Goal: Information Seeking & Learning: Stay updated

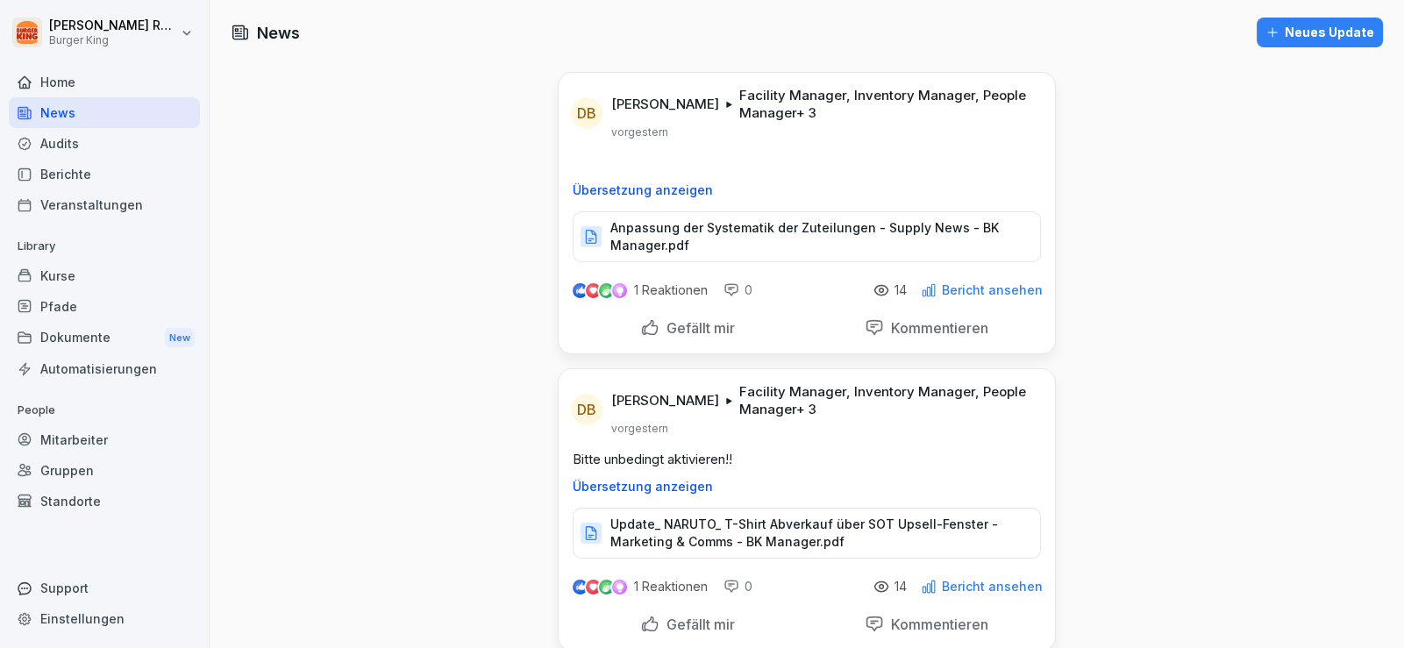
click at [105, 130] on div "Audits" at bounding box center [104, 143] width 191 height 31
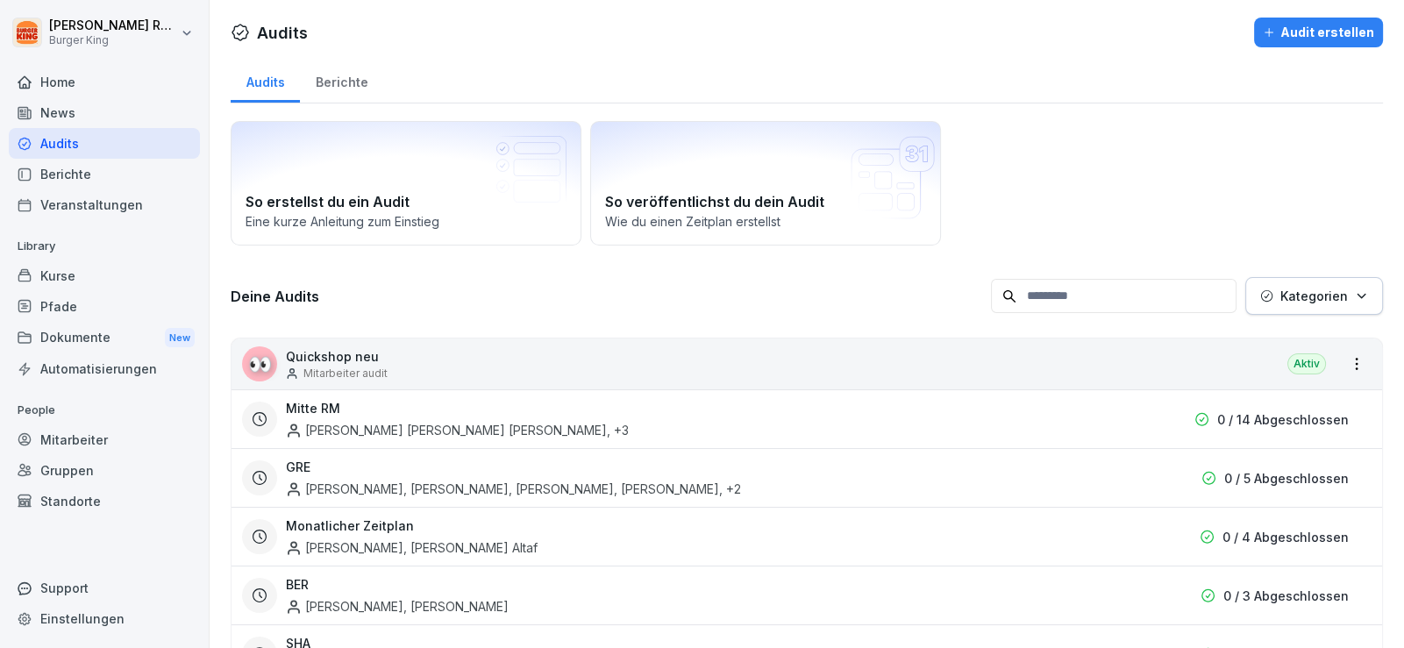
click at [79, 108] on div "News" at bounding box center [104, 112] width 191 height 31
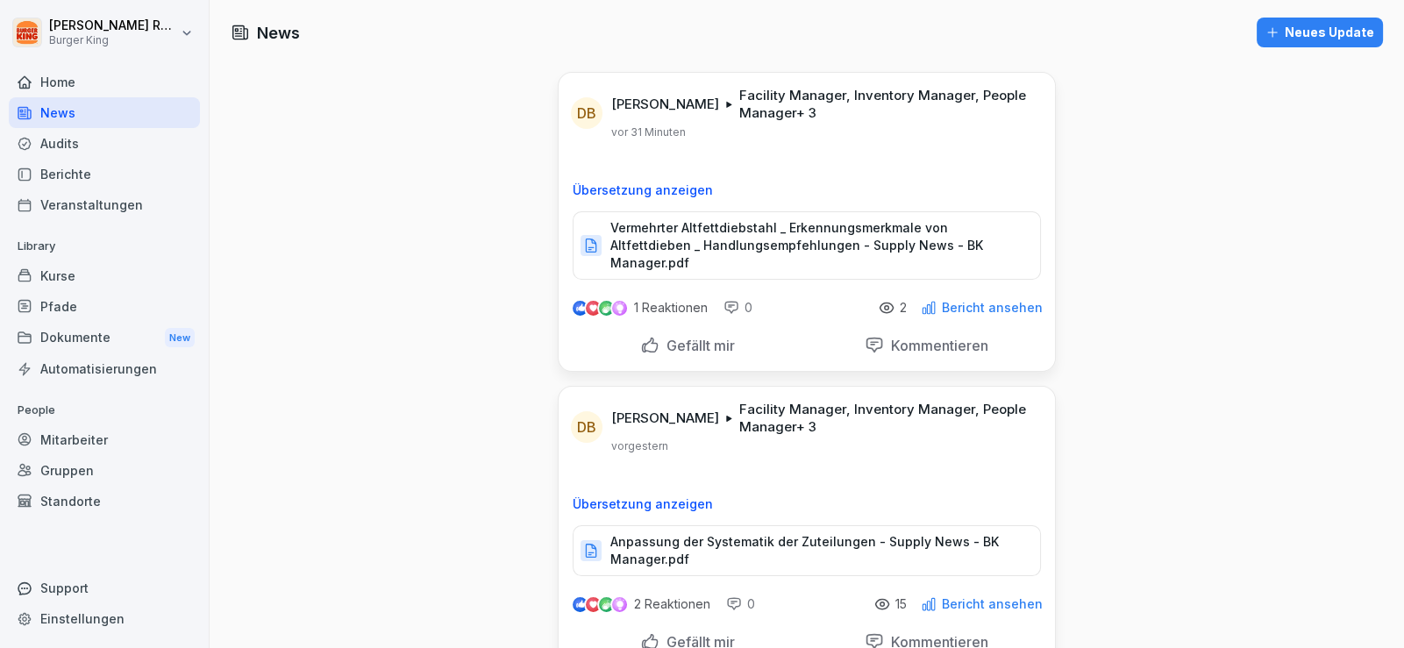
click at [719, 226] on p "Vermehrter Altfettdiebstahl _ Erkennungsmerkmale von Altfettdieben _ Handlungse…" at bounding box center [816, 245] width 412 height 53
click at [55, 141] on div "Audits" at bounding box center [104, 143] width 191 height 31
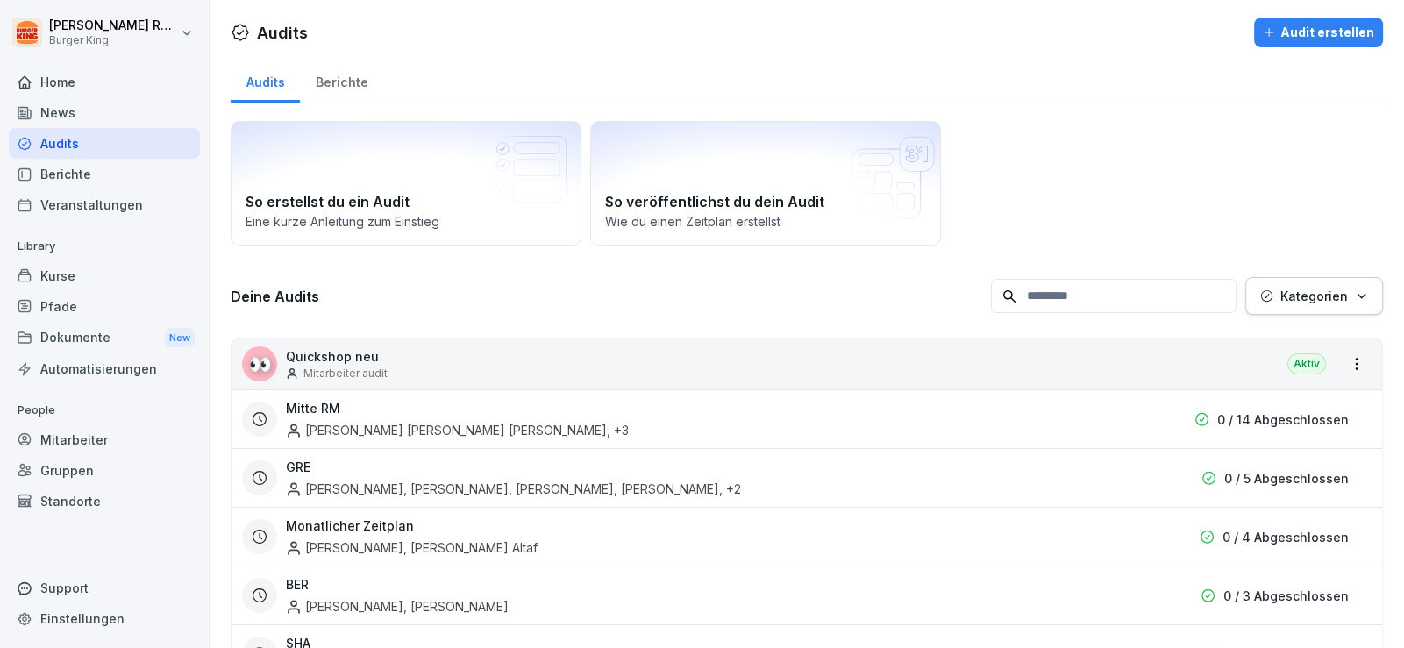
click at [63, 105] on div "News" at bounding box center [104, 112] width 191 height 31
